Goal: Information Seeking & Learning: Learn about a topic

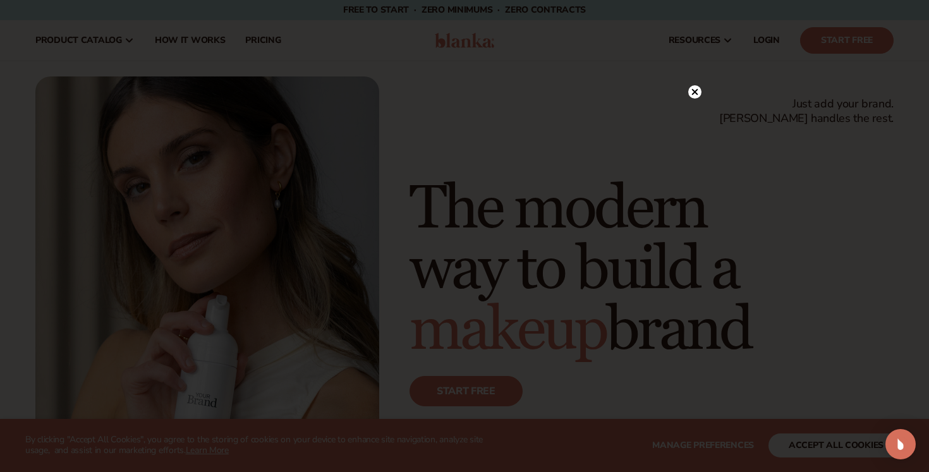
click at [694, 93] on icon at bounding box center [695, 92] width 6 height 6
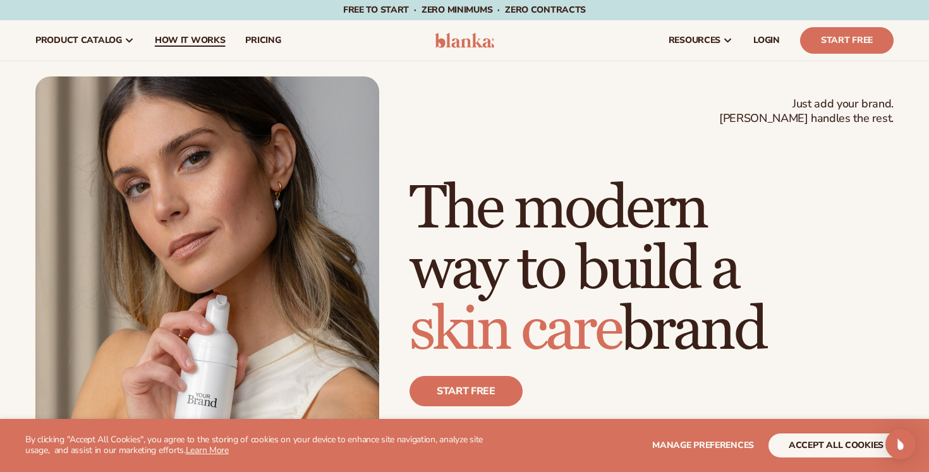
click at [174, 42] on span "How It Works" at bounding box center [190, 40] width 71 height 10
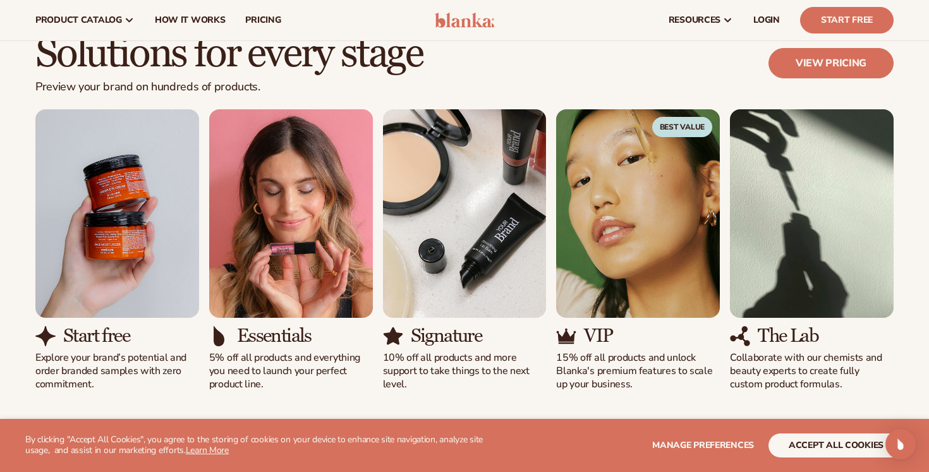
scroll to position [764, 0]
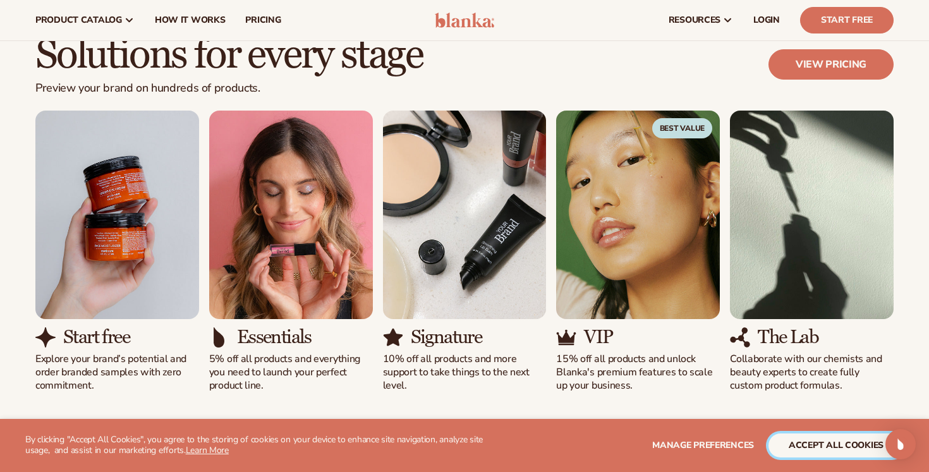
click at [808, 449] on button "accept all cookies" at bounding box center [835, 445] width 135 height 24
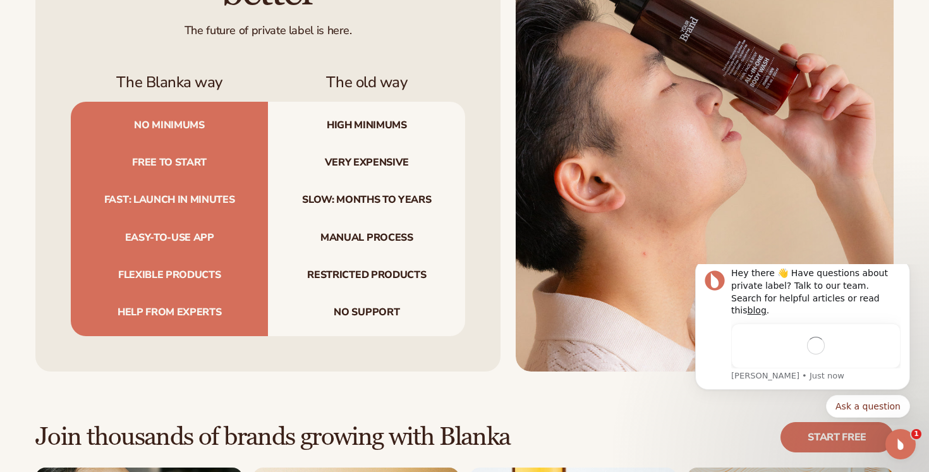
scroll to position [0, 0]
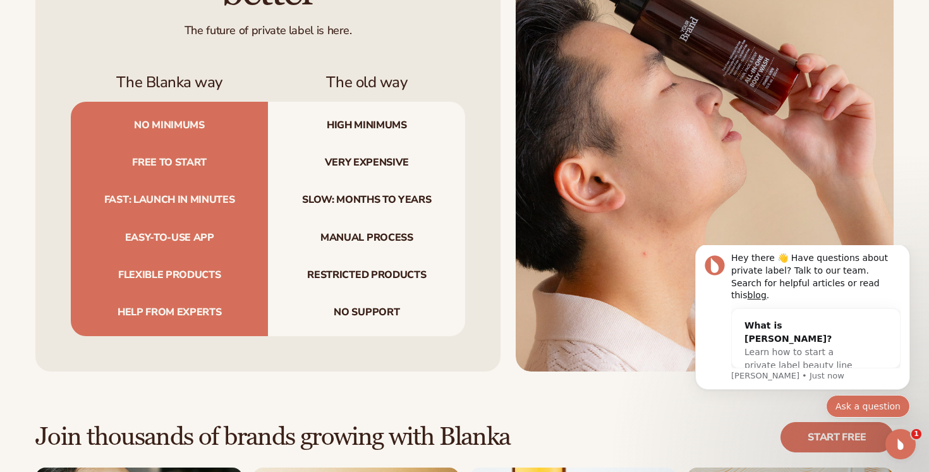
click at [875, 406] on button "Ask a question" at bounding box center [868, 406] width 84 height 23
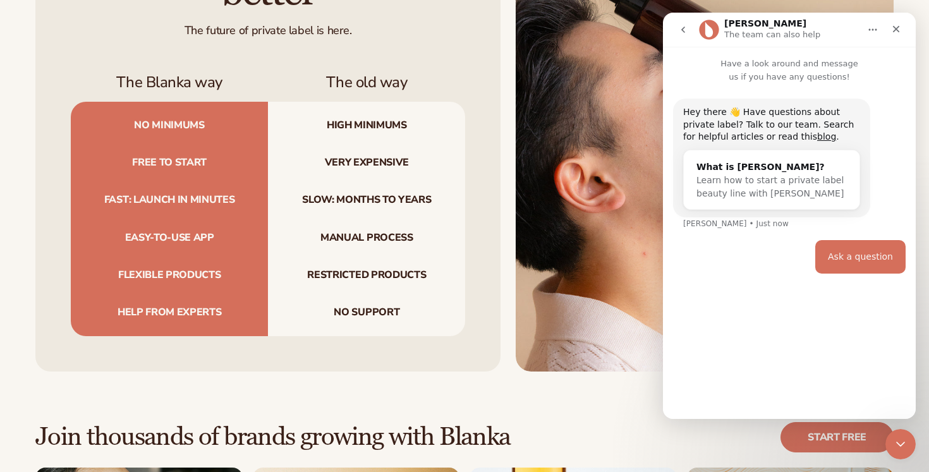
click at [846, 268] on div "Ask a question" at bounding box center [860, 257] width 90 height 34
click at [865, 260] on div "Ask a question" at bounding box center [862, 266] width 65 height 13
type input "*"
type input "**********"
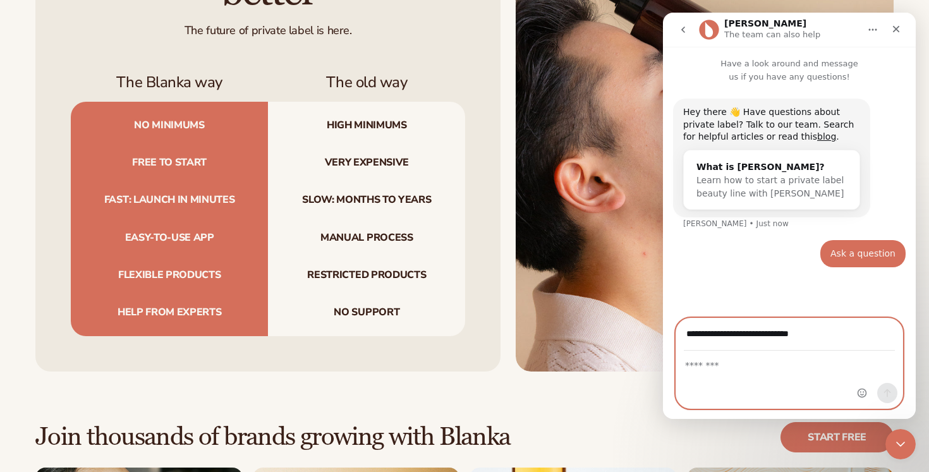
click at [803, 366] on textarea "Message…" at bounding box center [789, 361] width 226 height 21
type textarea "**********"
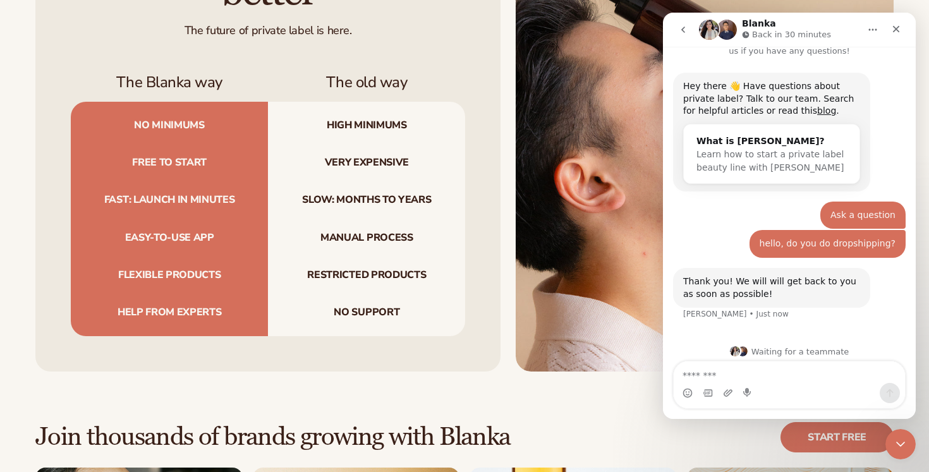
scroll to position [34, 0]
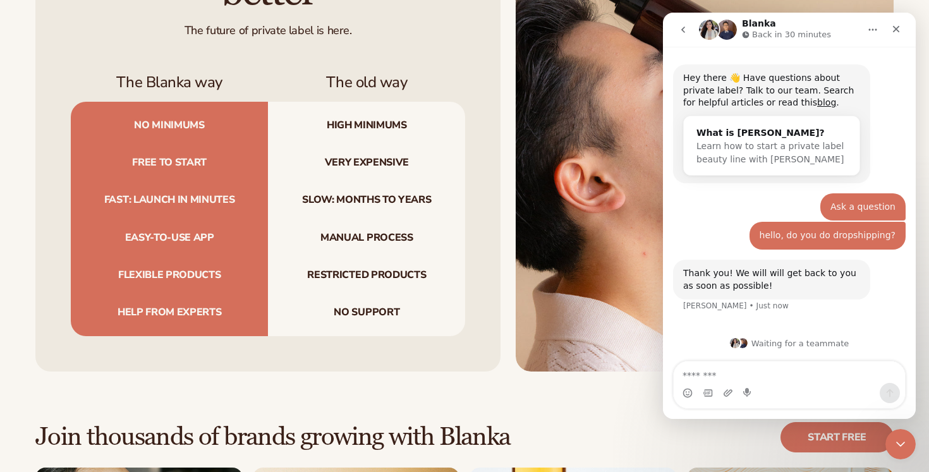
click at [874, 30] on icon "Home" at bounding box center [872, 30] width 10 height 10
click at [901, 29] on div "Close" at bounding box center [895, 29] width 23 height 23
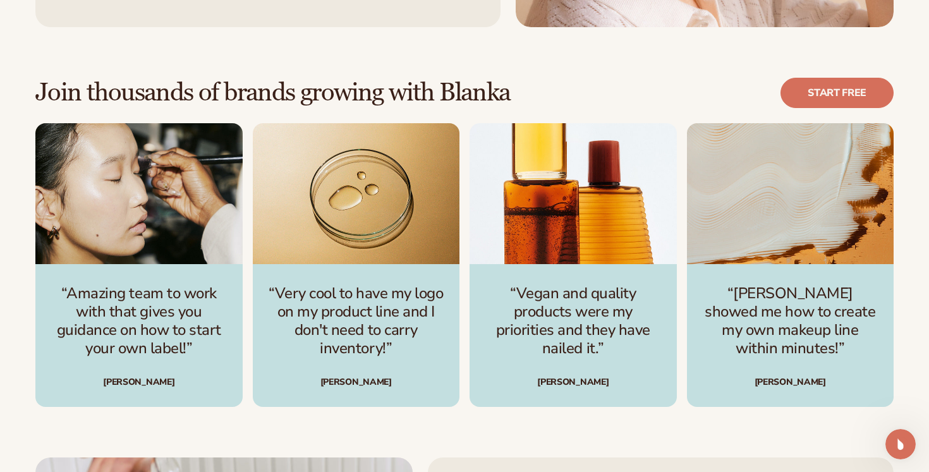
scroll to position [1707, 0]
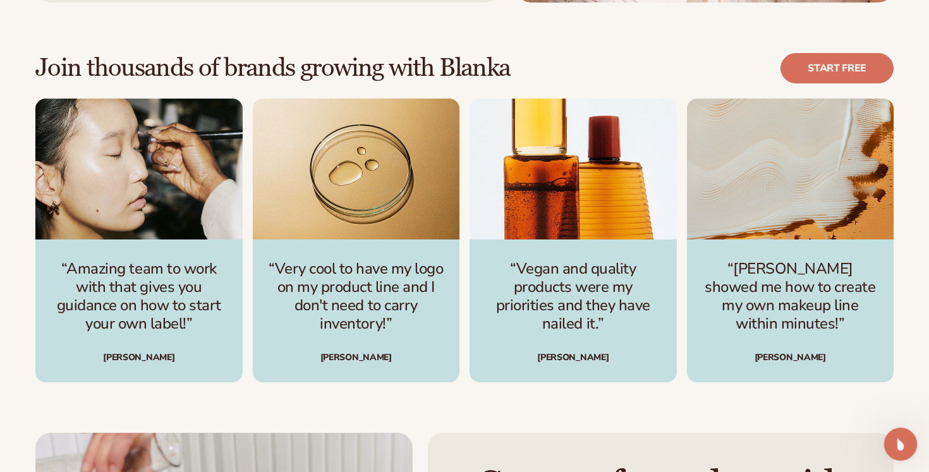
click at [898, 435] on icon "Open Intercom Messenger" at bounding box center [898, 442] width 21 height 21
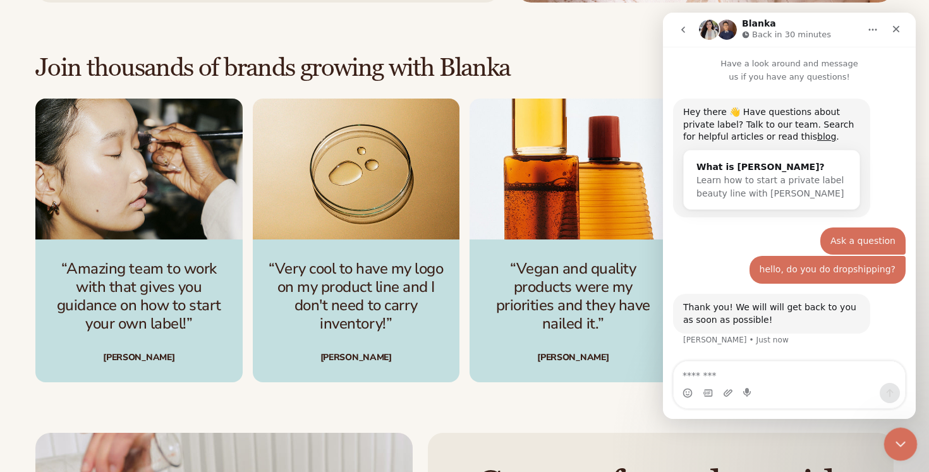
scroll to position [34, 0]
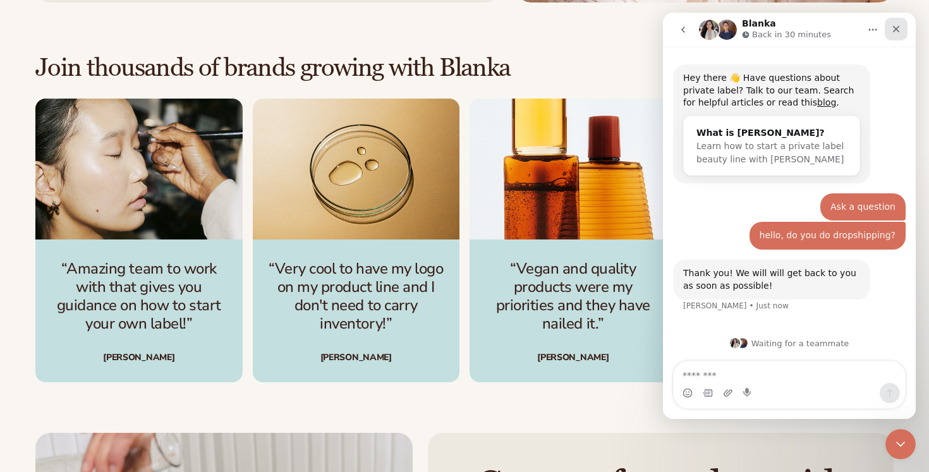
click at [894, 31] on icon "Close" at bounding box center [896, 29] width 7 height 7
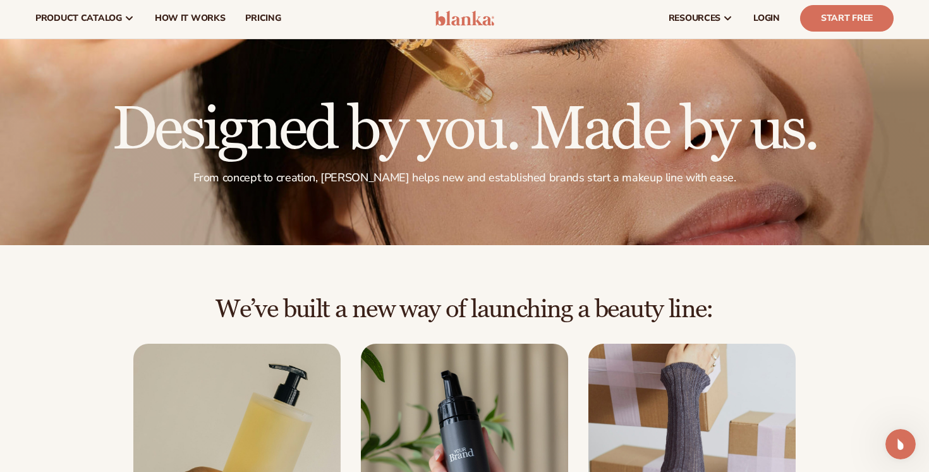
scroll to position [0, 0]
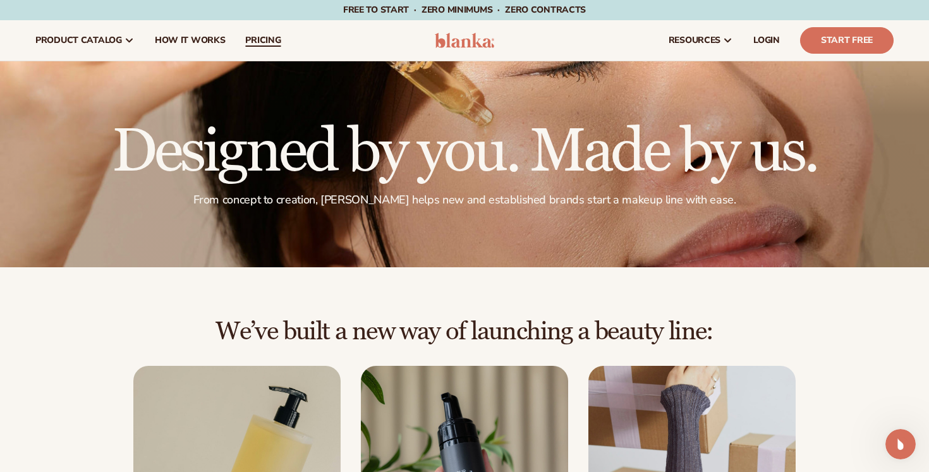
click at [270, 43] on span "pricing" at bounding box center [262, 40] width 35 height 10
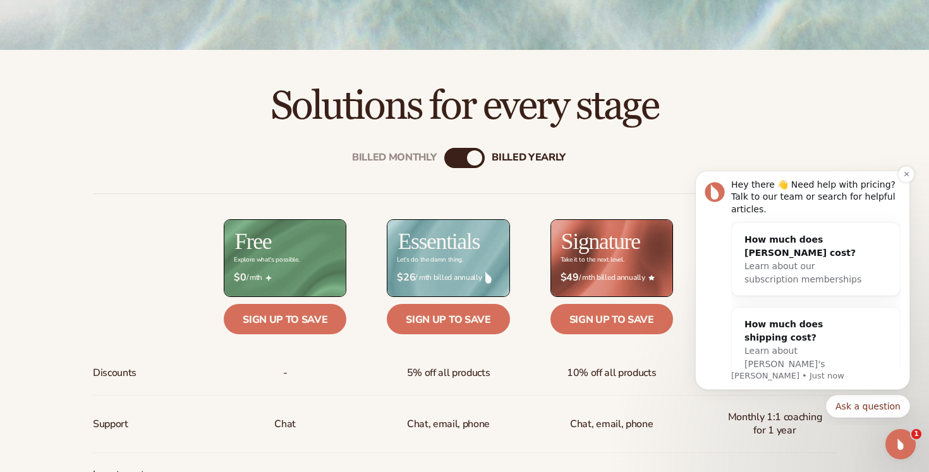
click at [838, 181] on div "Hey there 👋 Need help with pricing? Talk to our team or search for helpful arti…" at bounding box center [815, 197] width 169 height 37
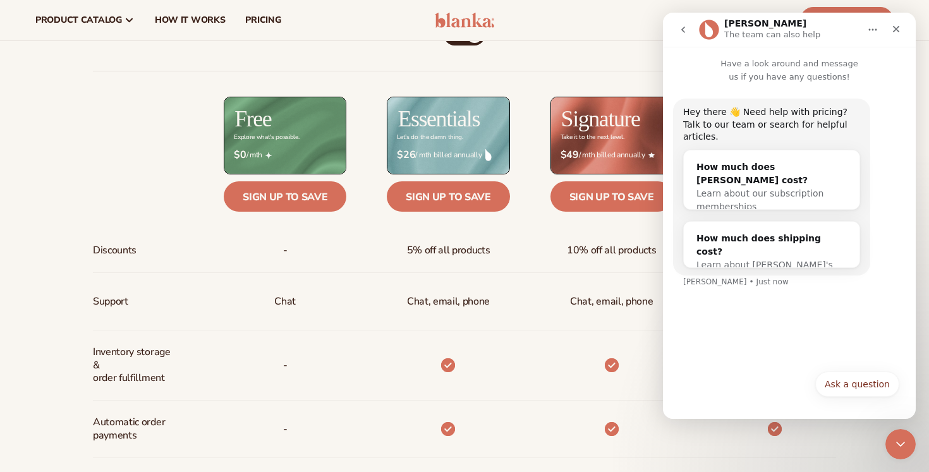
scroll to position [457, 0]
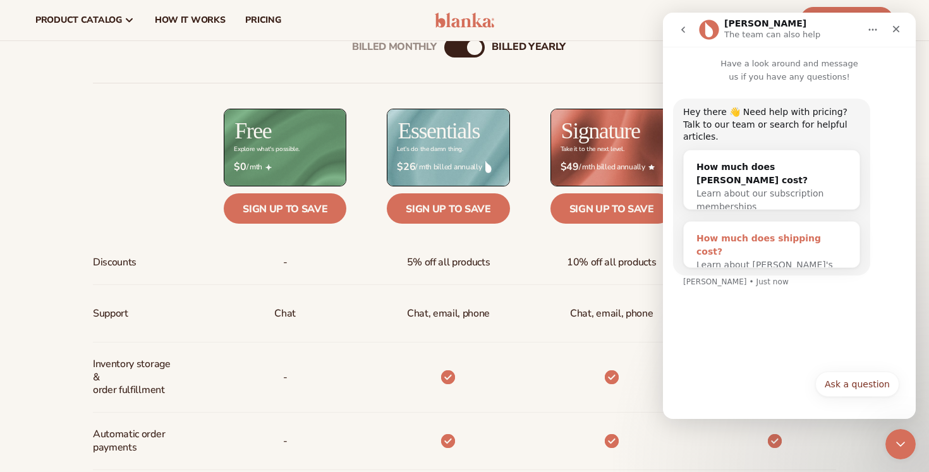
click at [783, 232] on div "How much does shipping cost?" at bounding box center [771, 245] width 150 height 27
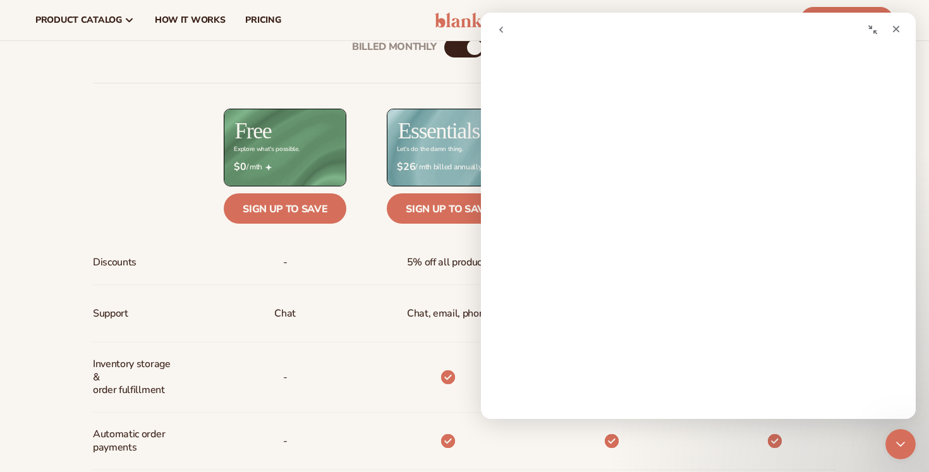
scroll to position [0, 0]
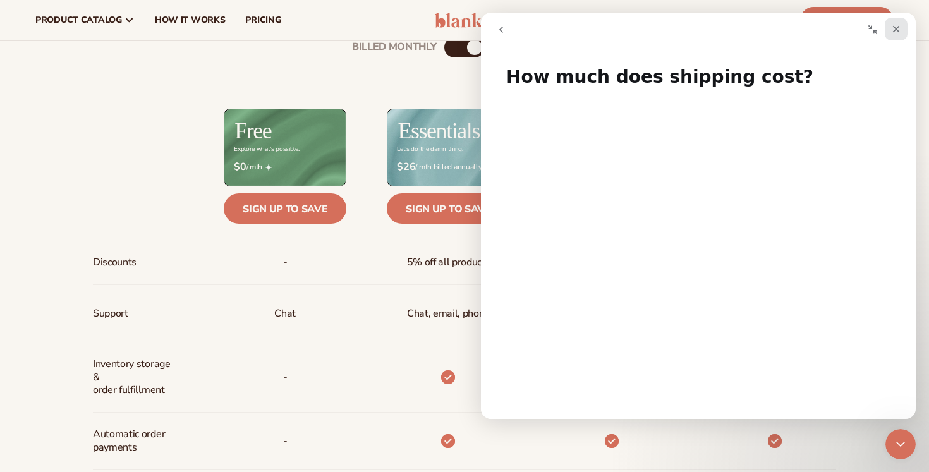
click at [901, 25] on div "Close" at bounding box center [895, 29] width 23 height 23
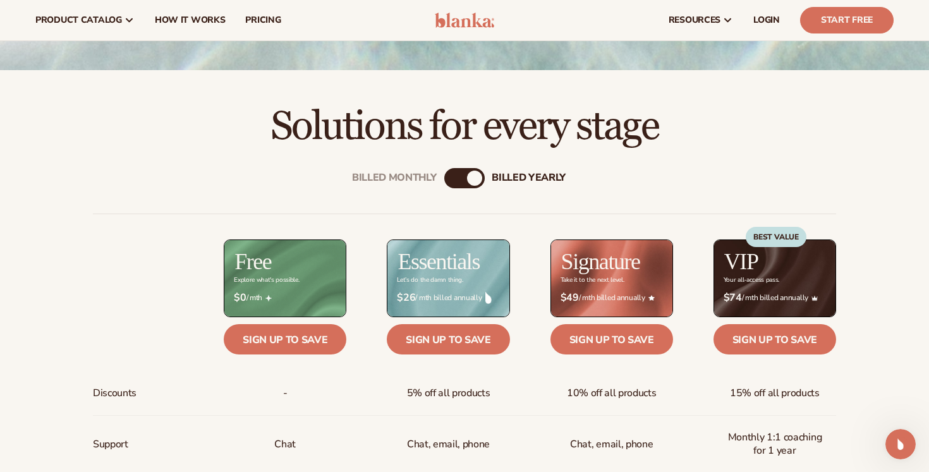
scroll to position [316, 0]
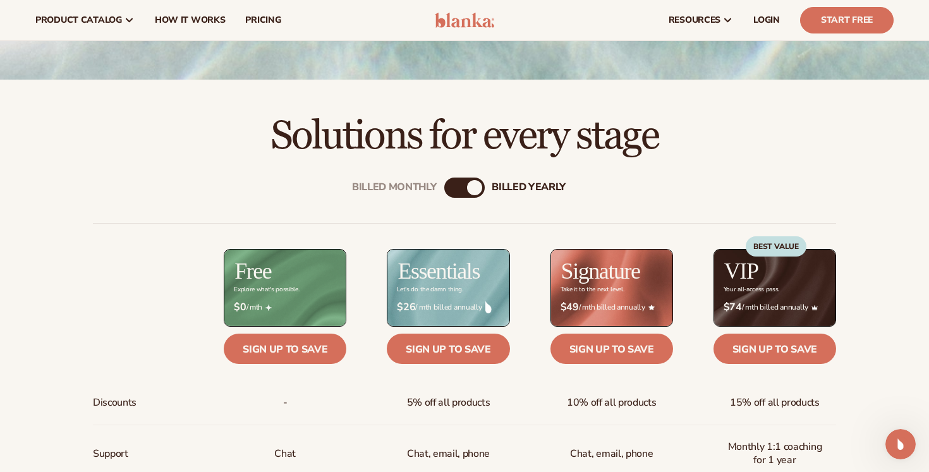
click at [469, 189] on div "billed Yearly" at bounding box center [474, 187] width 15 height 15
click at [448, 187] on div "Billed Monthly" at bounding box center [451, 187] width 15 height 15
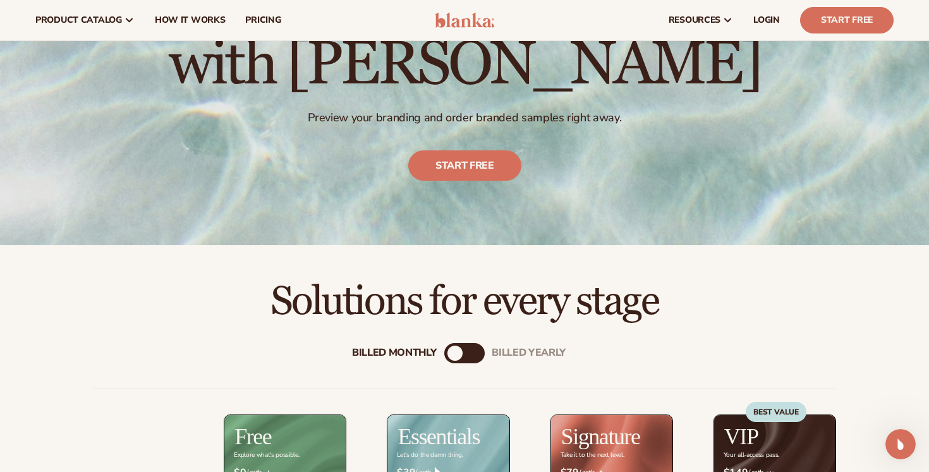
scroll to position [0, 0]
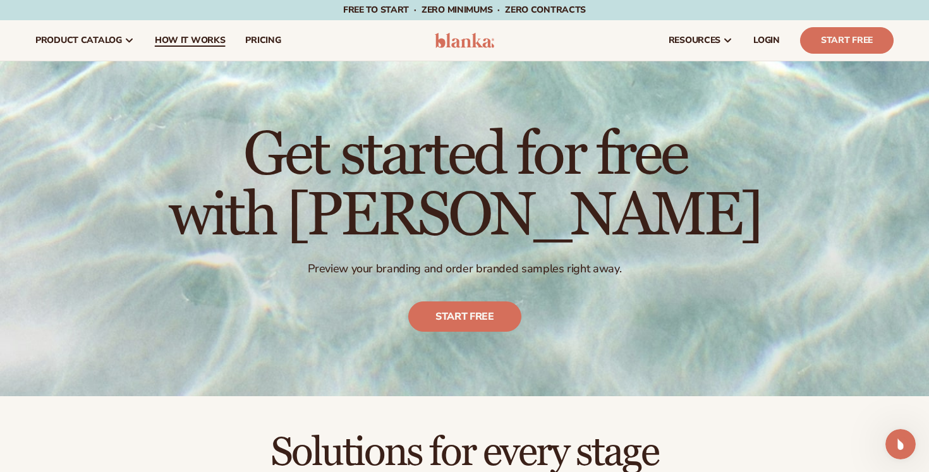
click at [200, 39] on span "How It Works" at bounding box center [190, 40] width 71 height 10
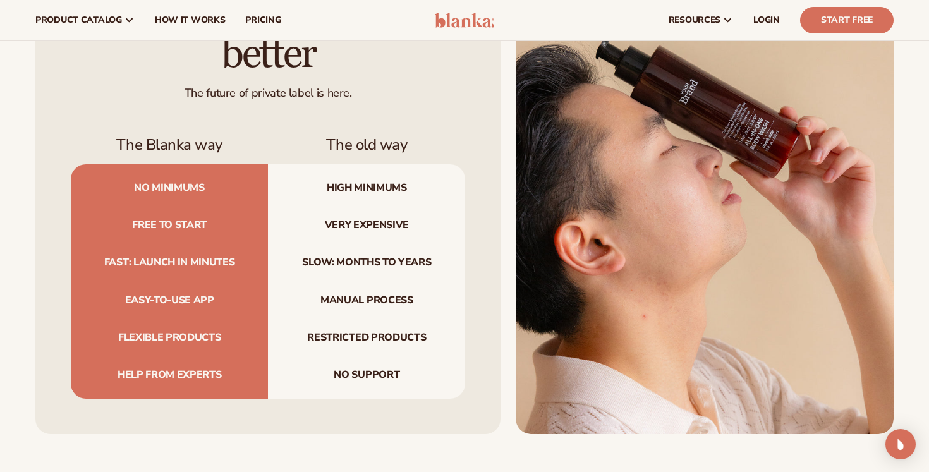
scroll to position [1267, 0]
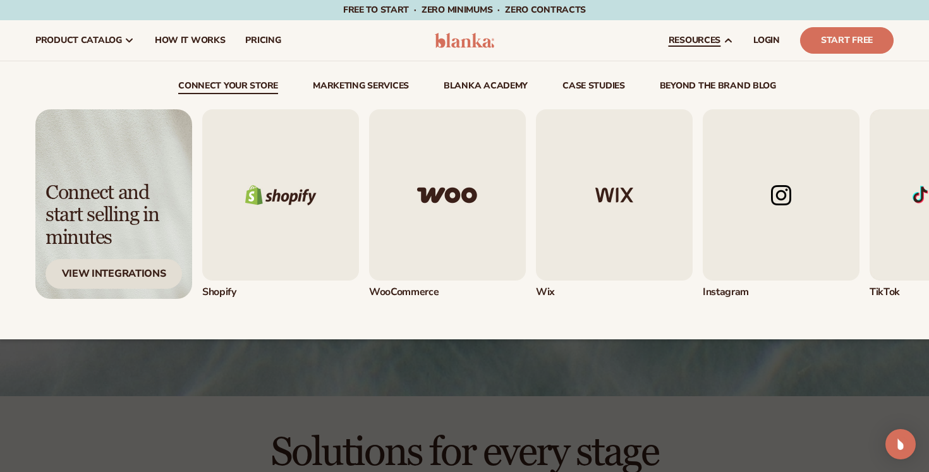
click at [99, 272] on div "View Integrations" at bounding box center [113, 274] width 136 height 30
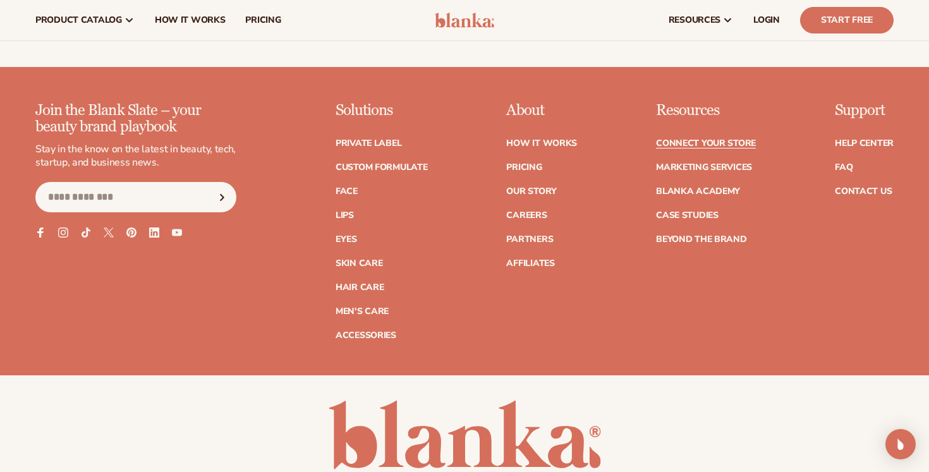
scroll to position [1596, 0]
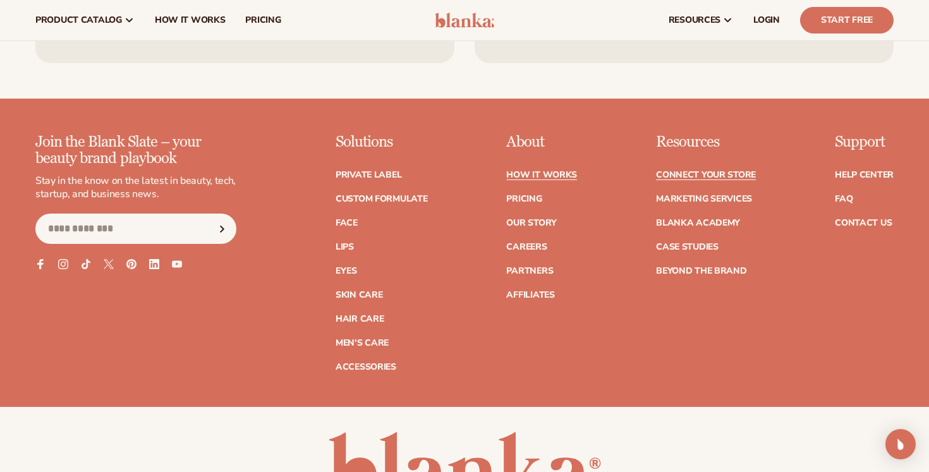
click at [534, 171] on link "How It Works" at bounding box center [541, 175] width 71 height 9
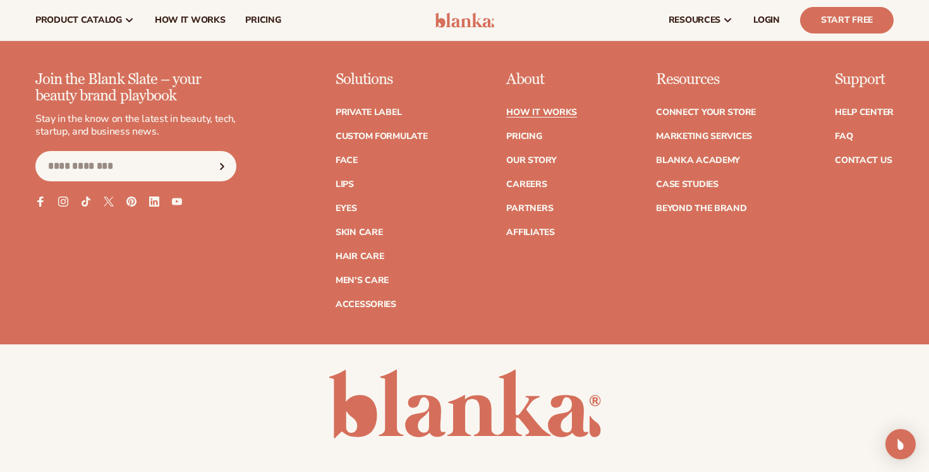
scroll to position [2851, 0]
click at [529, 133] on link "Pricing" at bounding box center [523, 137] width 35 height 9
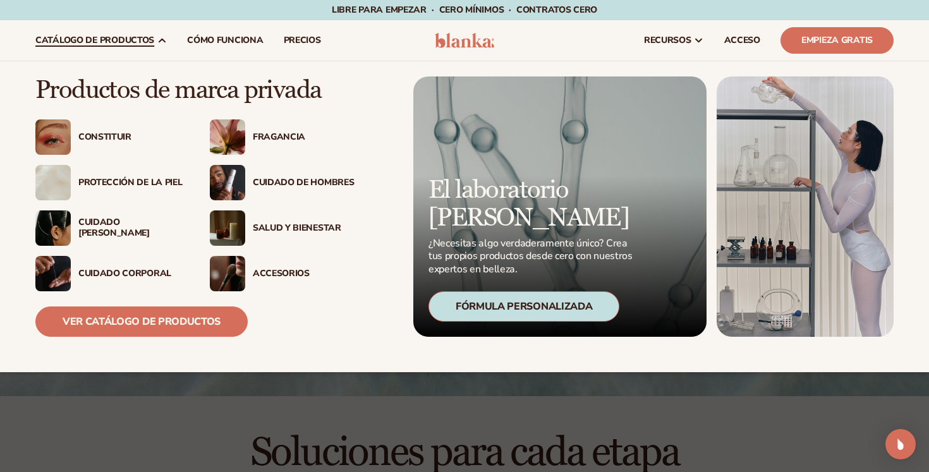
click at [156, 183] on font "Protección de la piel" at bounding box center [130, 182] width 104 height 12
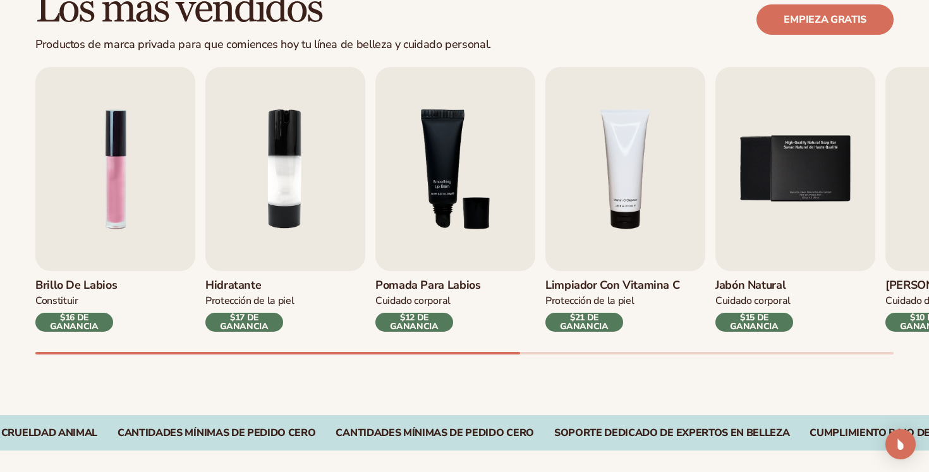
scroll to position [407, 0]
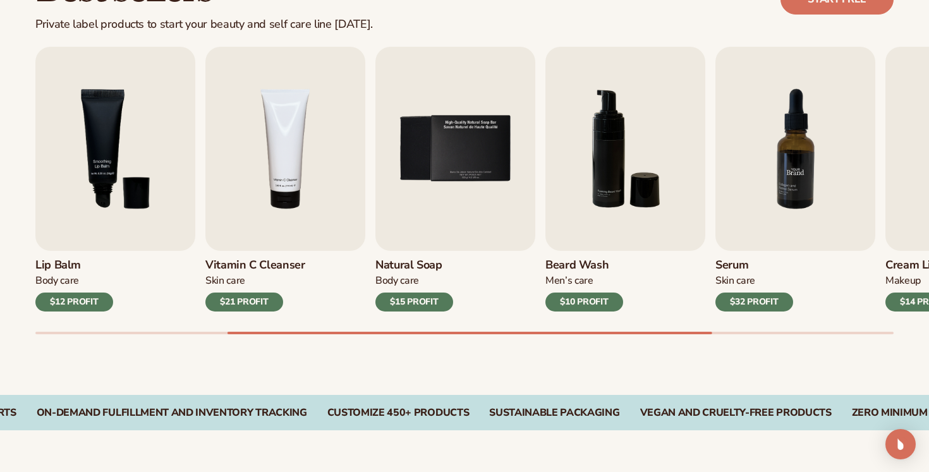
click at [800, 171] on img "7 / 9" at bounding box center [795, 149] width 160 height 204
click at [752, 305] on div "$32 PROFIT" at bounding box center [754, 301] width 78 height 19
click at [736, 263] on h3 "Serum" at bounding box center [754, 265] width 78 height 14
click at [783, 160] on img "7 / 9" at bounding box center [795, 149] width 160 height 204
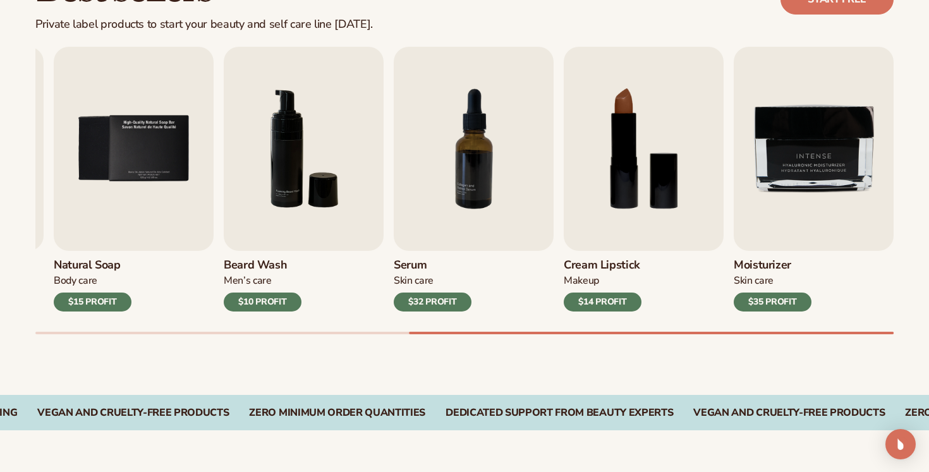
click at [418, 263] on h3 "Serum" at bounding box center [433, 265] width 78 height 14
click at [430, 302] on div "$32 PROFIT" at bounding box center [433, 301] width 78 height 19
click at [447, 129] on img "7 / 9" at bounding box center [474, 149] width 160 height 204
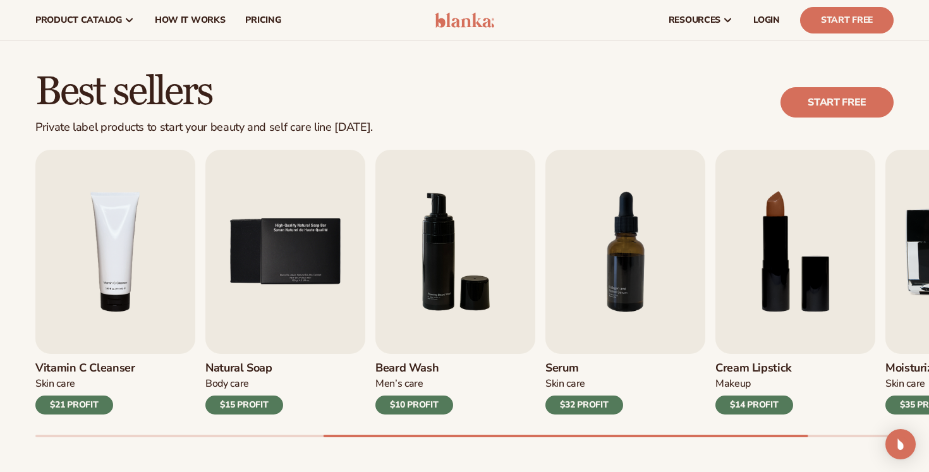
scroll to position [0, 0]
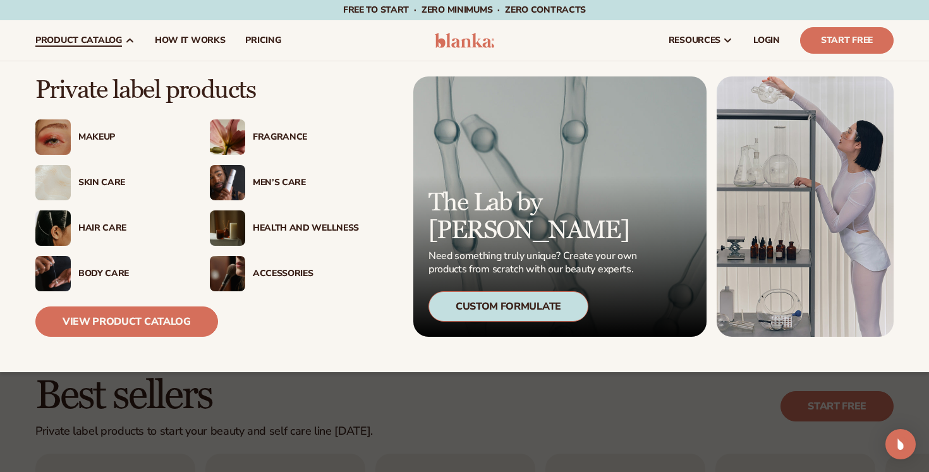
click at [287, 227] on div "Health And Wellness" at bounding box center [306, 228] width 106 height 11
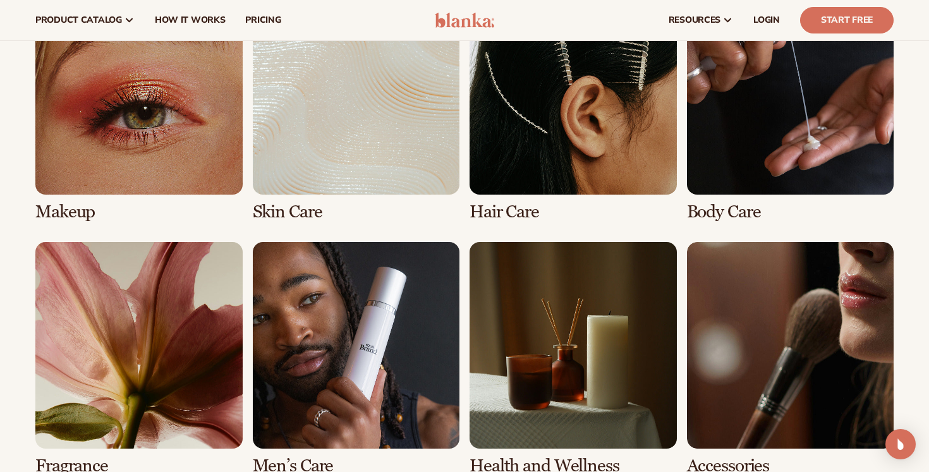
scroll to position [950, 0]
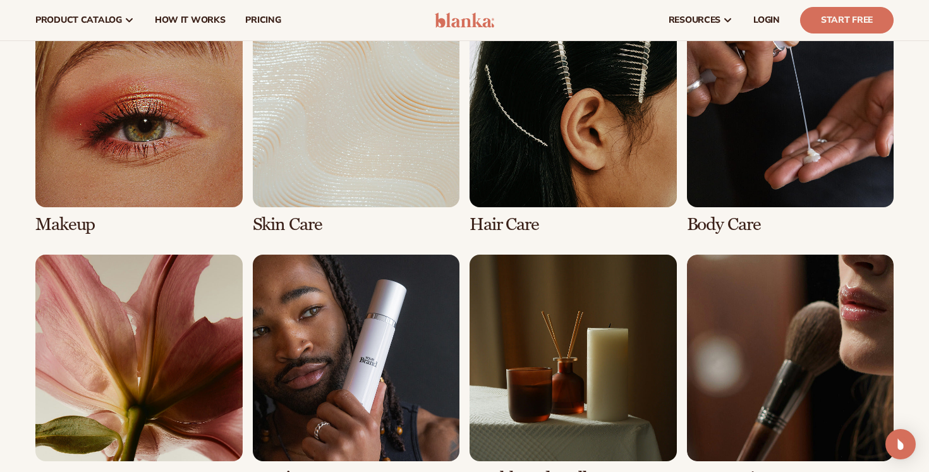
click at [194, 190] on link "1 / 8" at bounding box center [138, 118] width 207 height 234
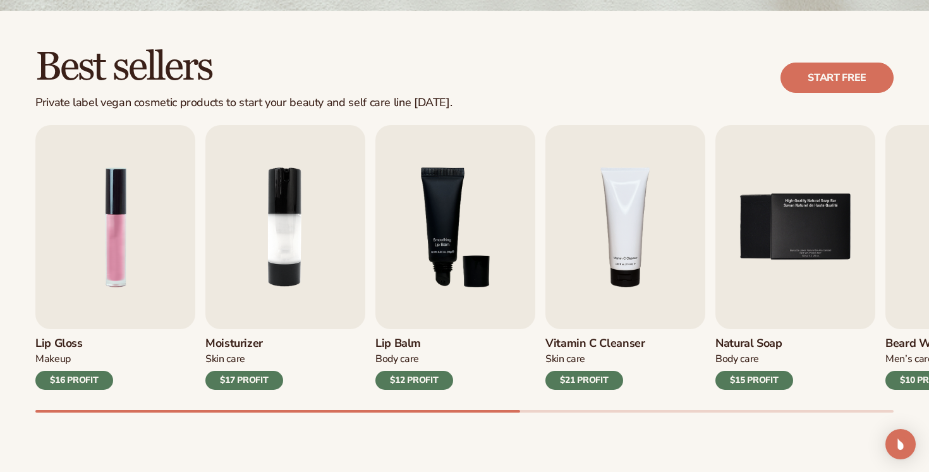
scroll to position [329, 0]
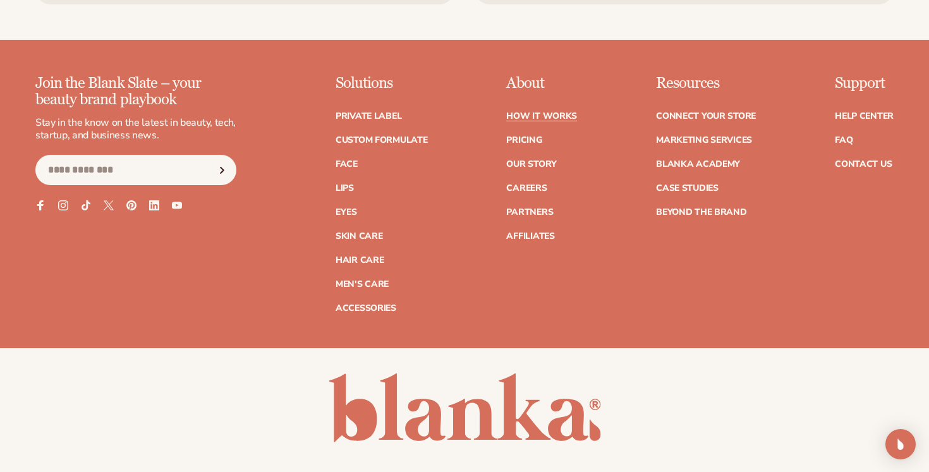
scroll to position [2851, 0]
